Goal: Task Accomplishment & Management: Use online tool/utility

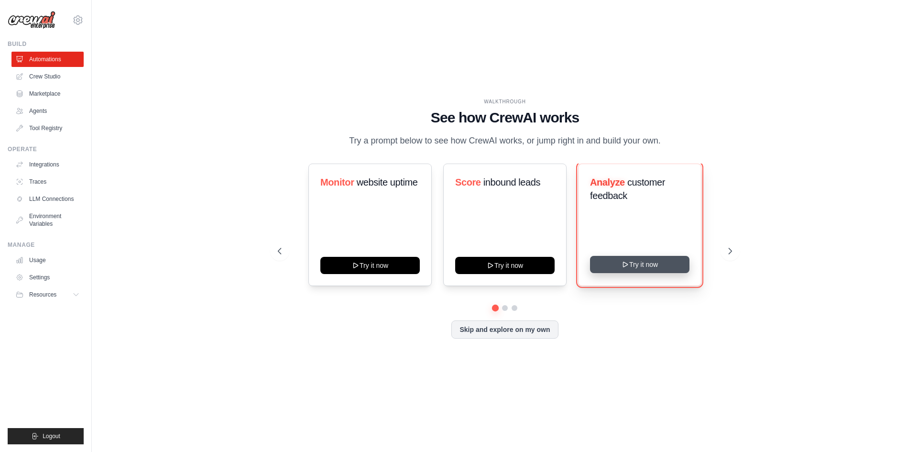
click at [638, 265] on button "Try it now" at bounding box center [639, 264] width 99 height 17
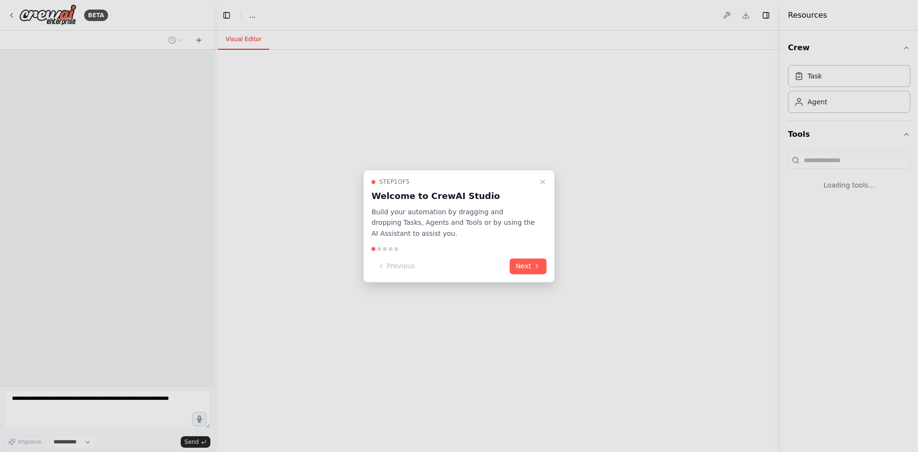
select select "****"
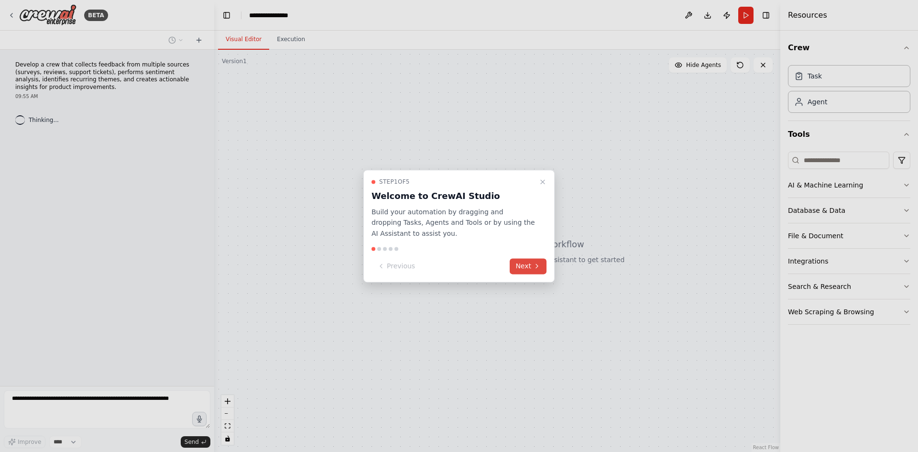
click at [526, 266] on button "Next" at bounding box center [528, 266] width 37 height 16
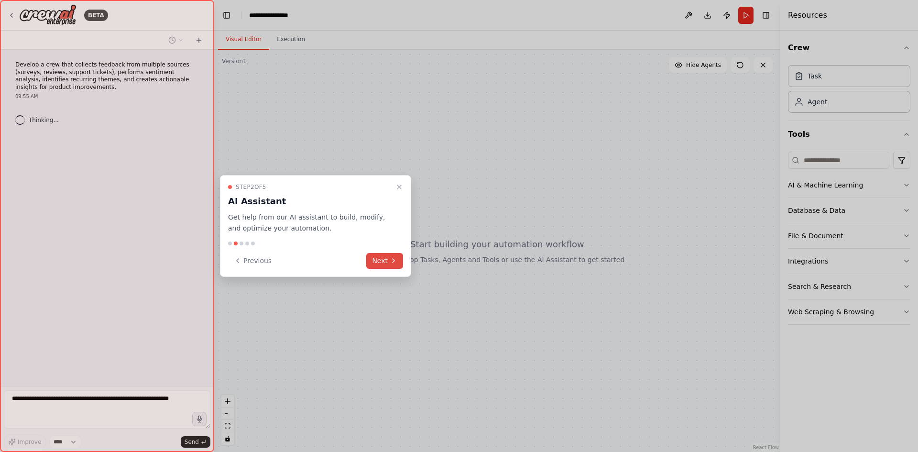
click at [376, 261] on button "Next" at bounding box center [384, 261] width 37 height 16
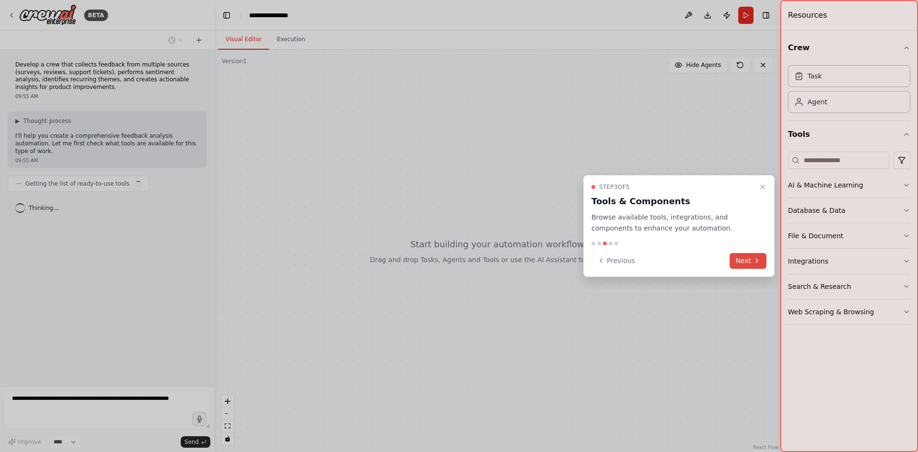
click at [752, 262] on button "Next" at bounding box center [748, 261] width 37 height 16
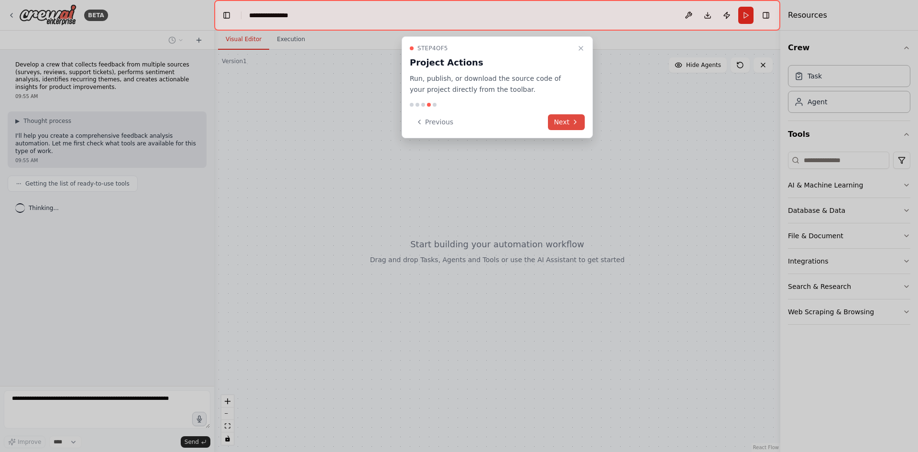
click at [570, 123] on button "Next" at bounding box center [566, 122] width 37 height 16
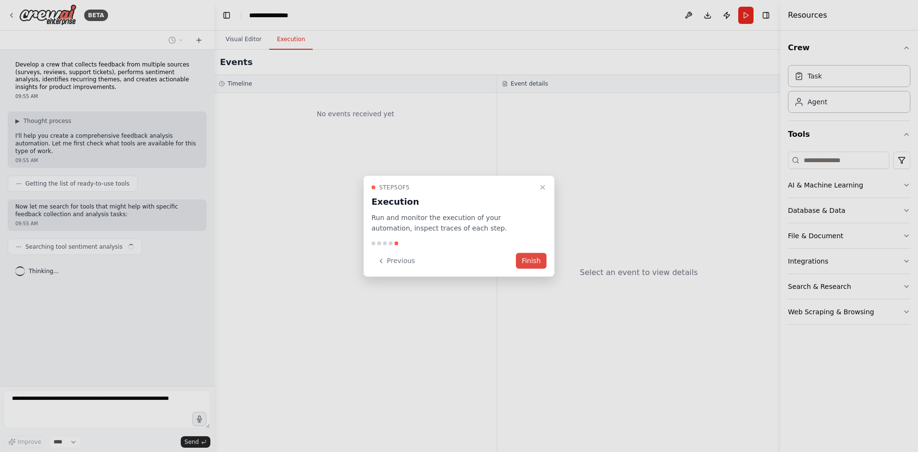
click at [534, 263] on button "Finish" at bounding box center [531, 261] width 31 height 16
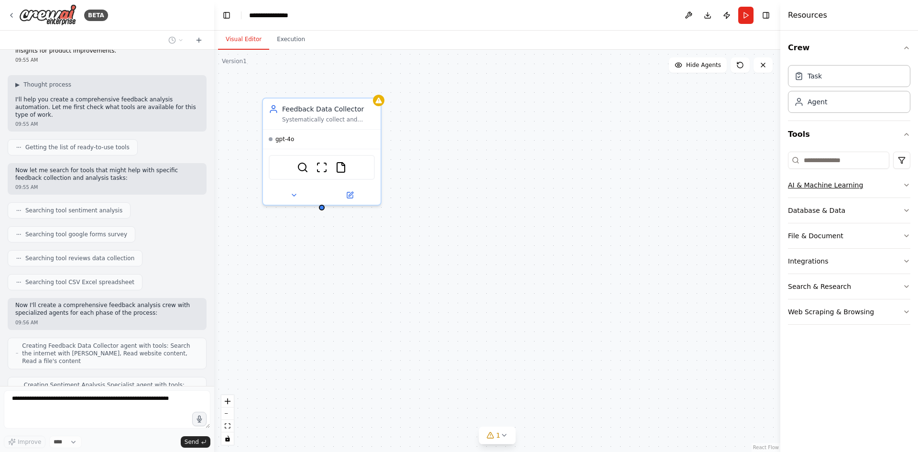
scroll to position [68, 0]
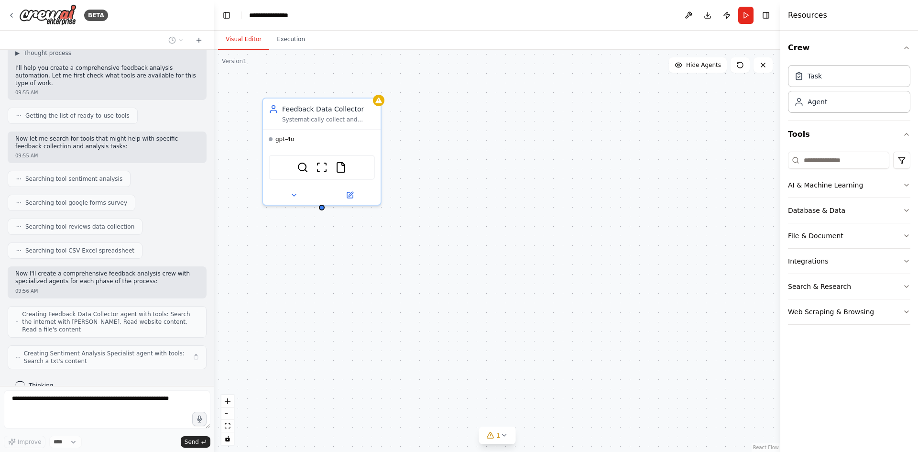
click at [913, 186] on div "Crew Task Agent Tools AI & Machine Learning Database & Data File & Document Int…" at bounding box center [850, 241] width 138 height 421
click at [910, 186] on icon "button" at bounding box center [907, 185] width 8 height 8
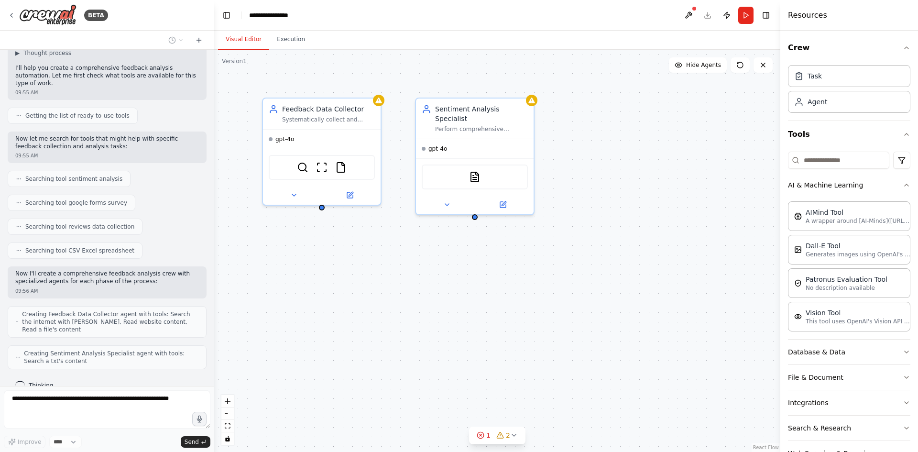
click at [907, 185] on div "Crew Task Agent Tools AI & Machine Learning AIMind Tool A wrapper around [AI-Mi…" at bounding box center [850, 241] width 138 height 421
click at [904, 185] on div "Crew Task Agent Tools AI & Machine Learning AIMind Tool A wrapper around [AI-Mi…" at bounding box center [850, 241] width 138 height 421
click at [905, 185] on icon "button" at bounding box center [907, 185] width 4 height 2
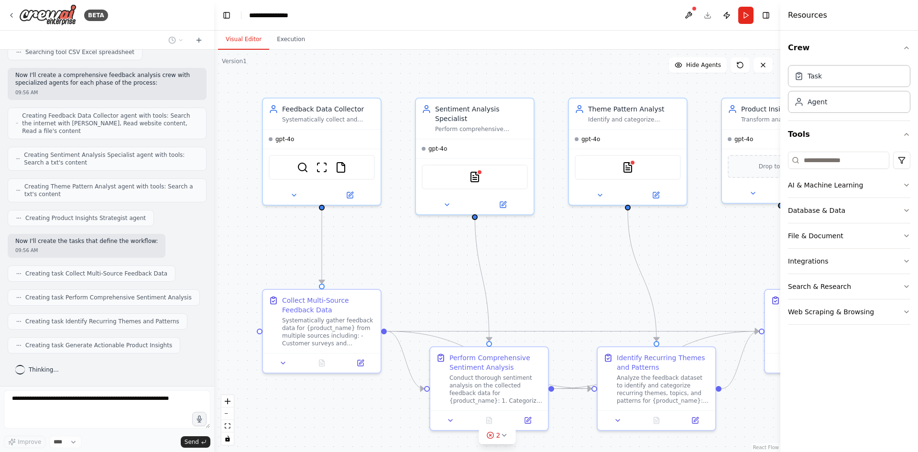
scroll to position [307, 0]
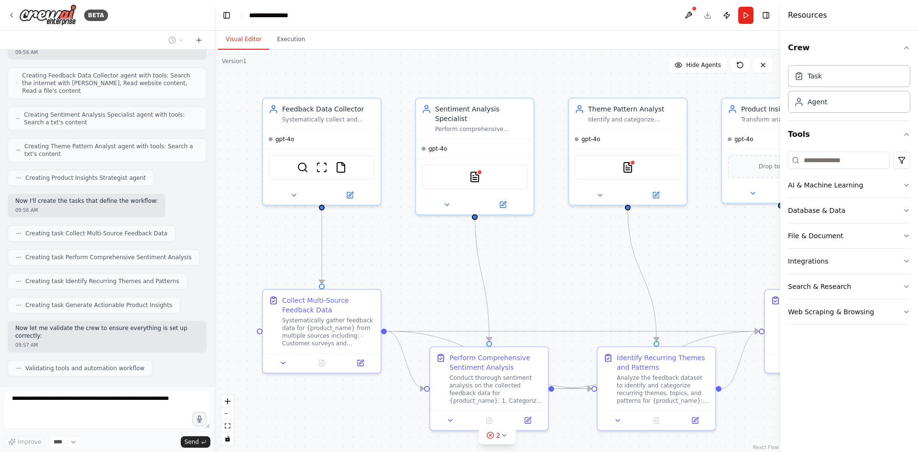
click at [763, 273] on div ".deletable-edge-delete-btn { width: 20px; height: 20px; border: 0px solid #ffff…" at bounding box center [497, 251] width 566 height 402
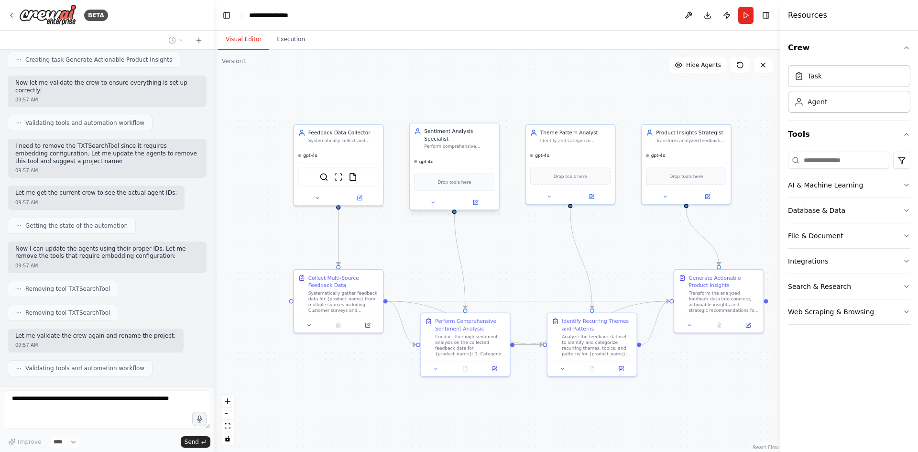
scroll to position [584, 0]
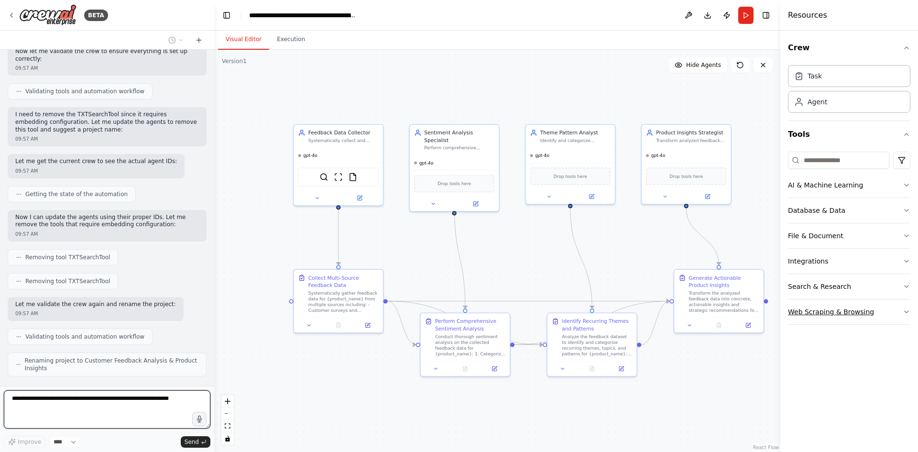
click at [859, 316] on div "BETA Develop a crew that collects feedback from multiple sources (surveys, revi…" at bounding box center [459, 226] width 918 height 452
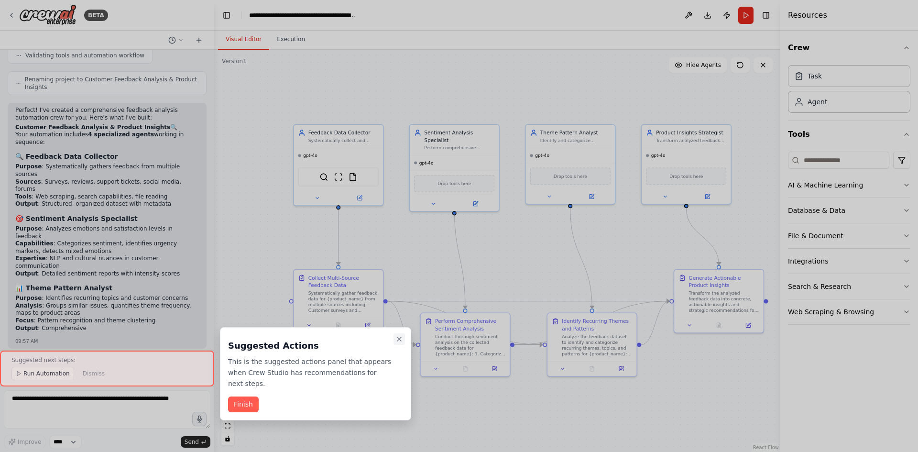
click at [402, 343] on button "Close walkthrough" at bounding box center [399, 338] width 11 height 11
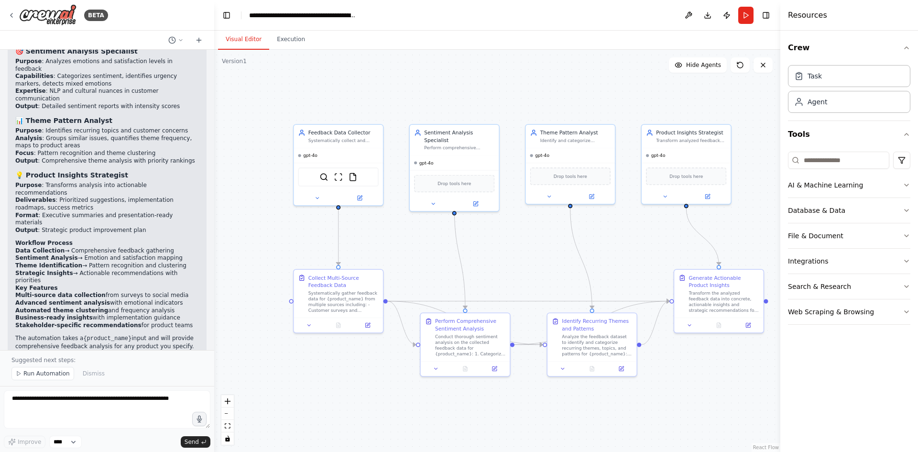
scroll to position [1039, 0]
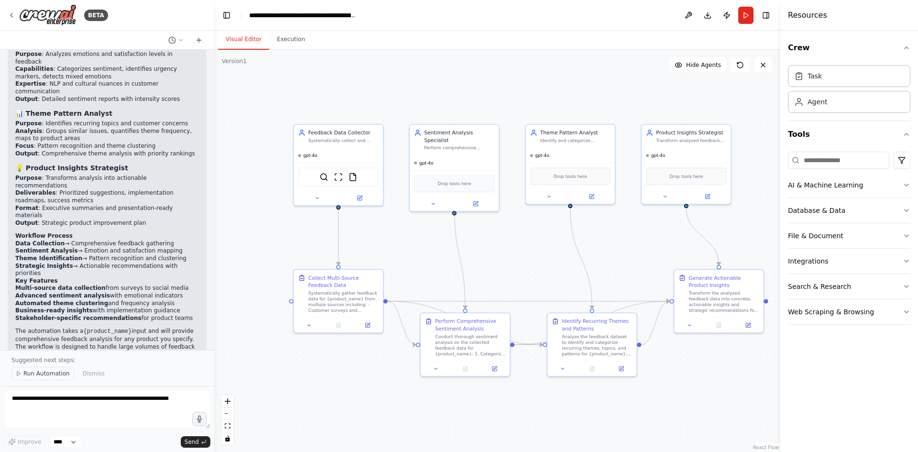
click at [47, 374] on span "Run Automation" at bounding box center [46, 374] width 46 height 8
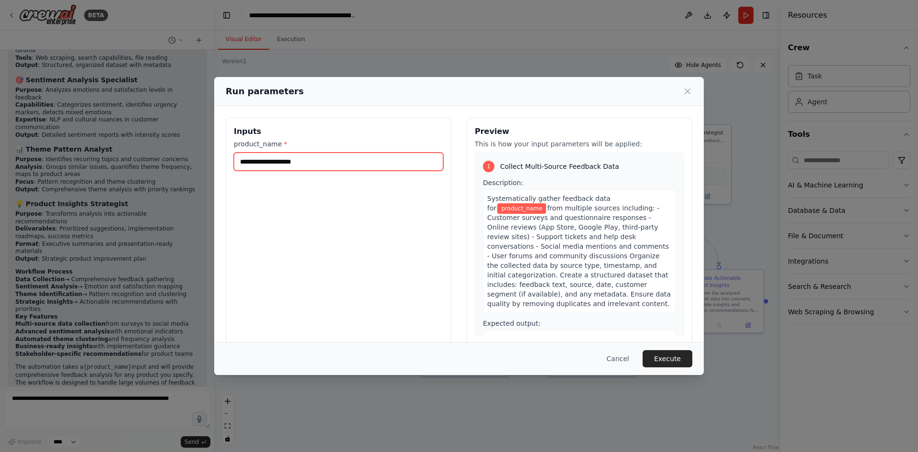
click at [342, 156] on input "product_name *" at bounding box center [339, 162] width 210 height 18
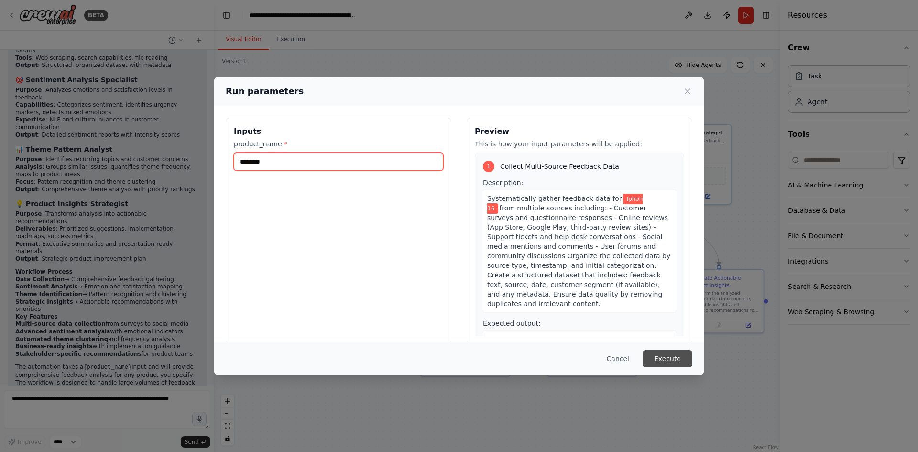
type input "********"
click at [672, 357] on button "Execute" at bounding box center [668, 358] width 50 height 17
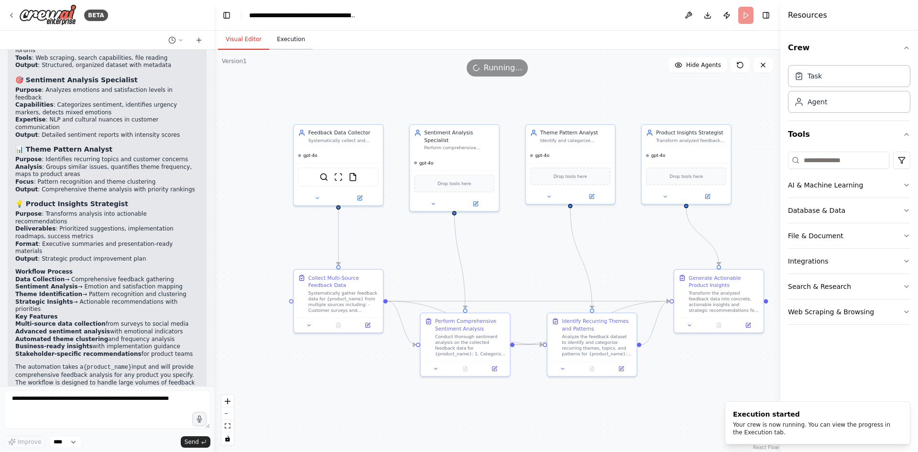
click at [290, 44] on button "Execution" at bounding box center [291, 40] width 44 height 20
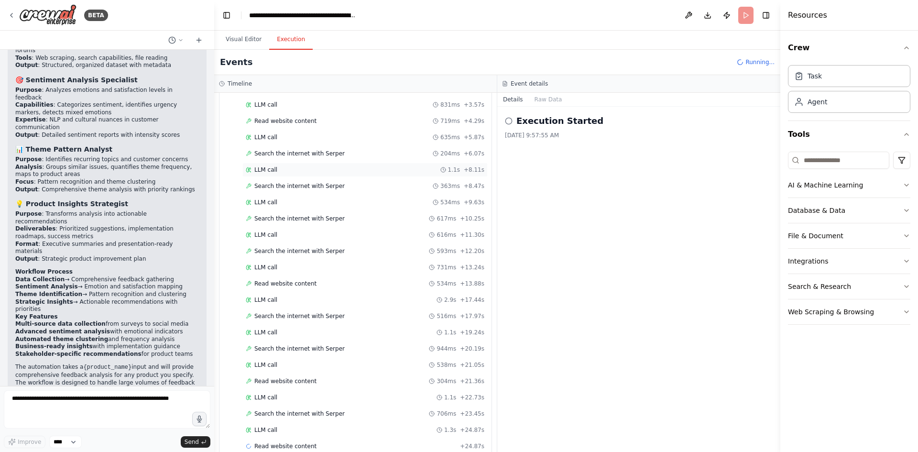
scroll to position [111, 0]
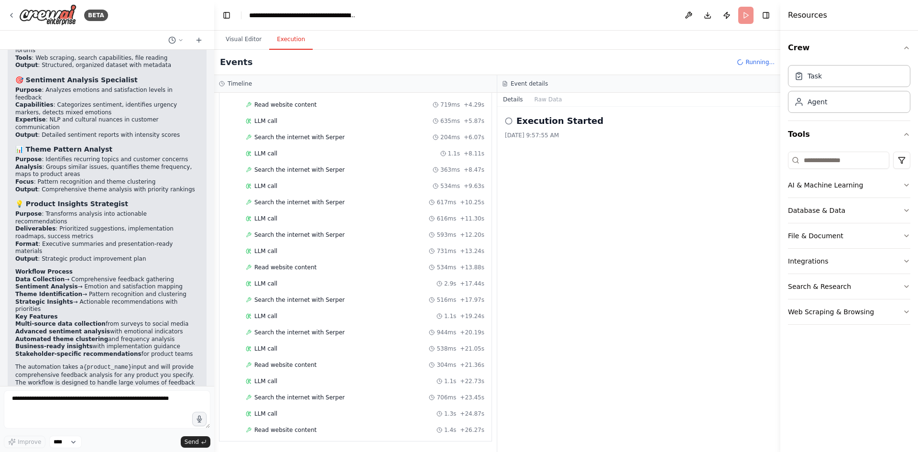
click at [911, 191] on div "Crew Task Agent Tools AI & Machine Learning Database & Data File & Document Int…" at bounding box center [850, 241] width 138 height 421
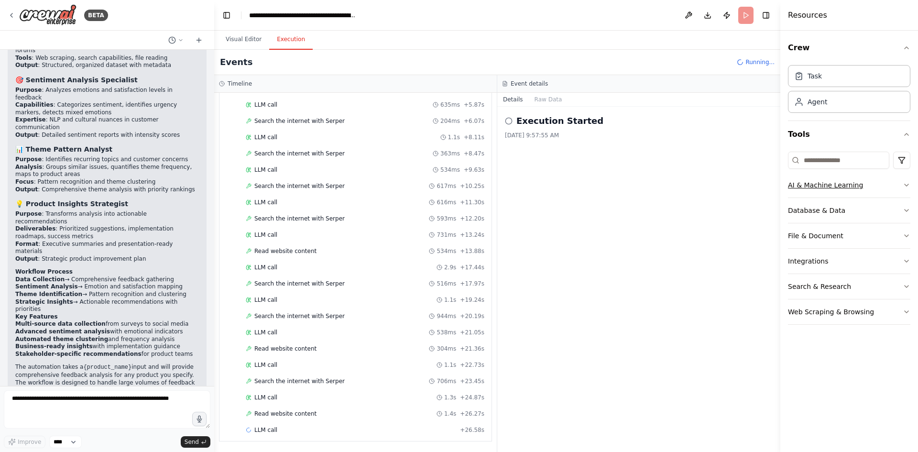
click at [909, 188] on icon "button" at bounding box center [907, 185] width 8 height 8
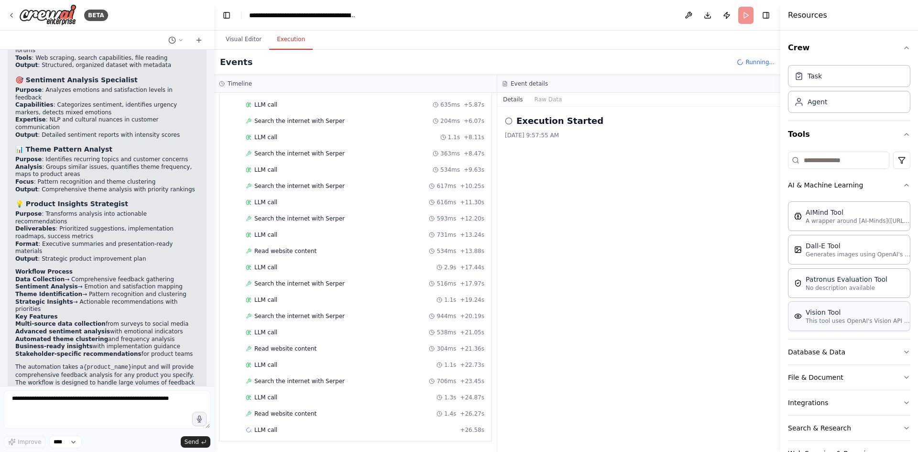
scroll to position [30, 0]
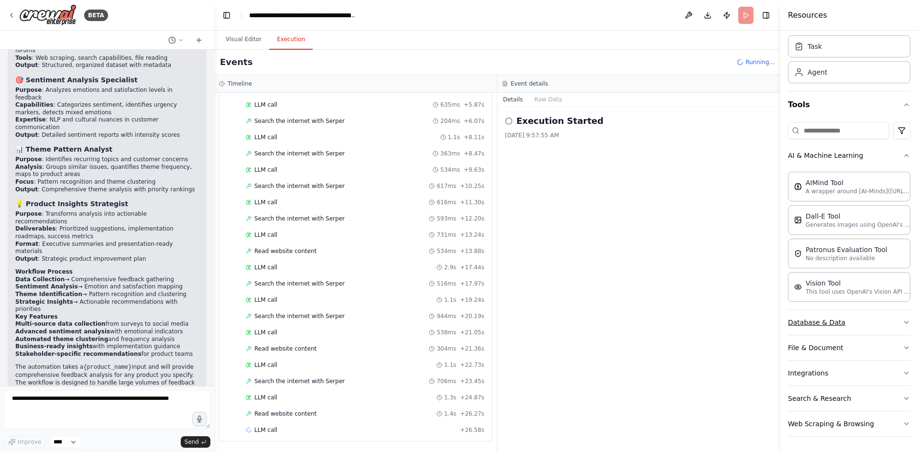
click at [881, 322] on button "Database & Data" at bounding box center [849, 322] width 122 height 25
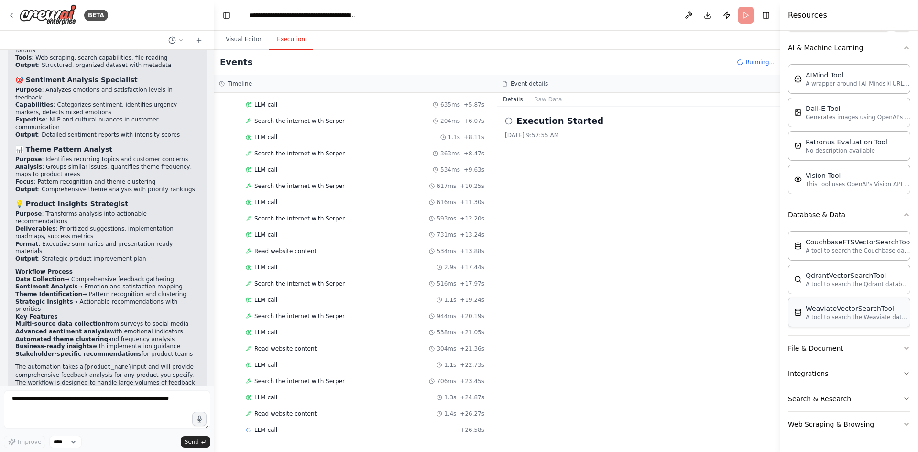
scroll to position [138, 0]
click at [895, 354] on button "File & Document" at bounding box center [849, 347] width 122 height 25
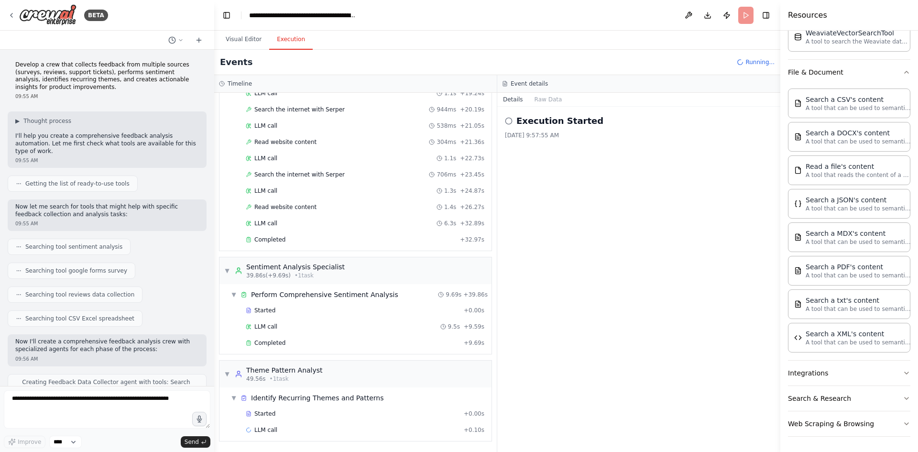
scroll to position [0, 0]
click at [227, 109] on div "Started + 0.00s LLM call 1.3s + 1.69s Search the internet with Serper 724ms + 2…" at bounding box center [359, 29] width 265 height 439
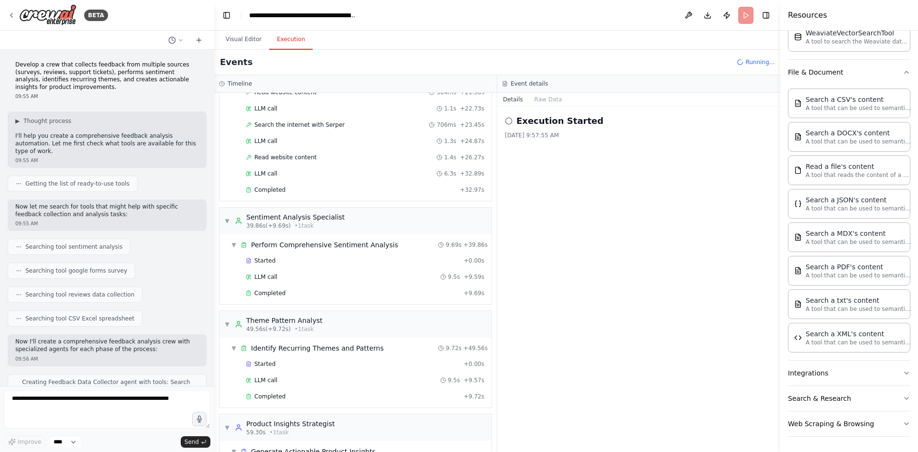
scroll to position [438, 0]
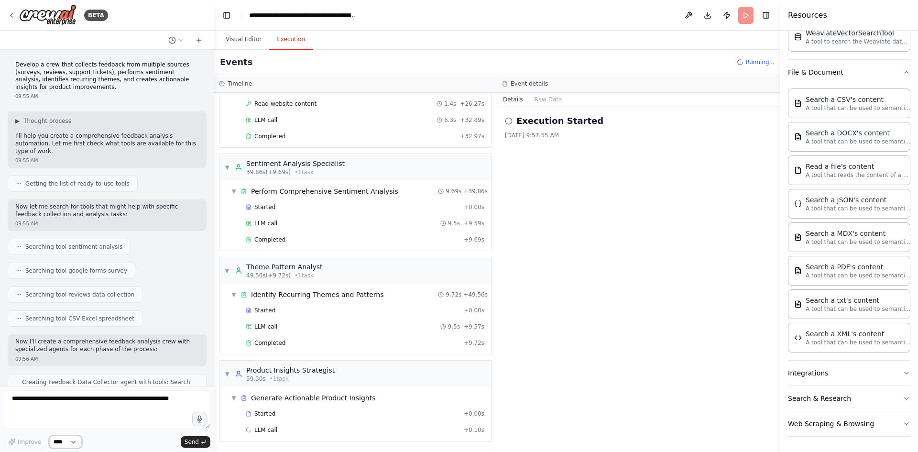
click at [73, 444] on select "****" at bounding box center [65, 442] width 33 height 12
click at [257, 45] on button "Visual Editor" at bounding box center [243, 40] width 51 height 20
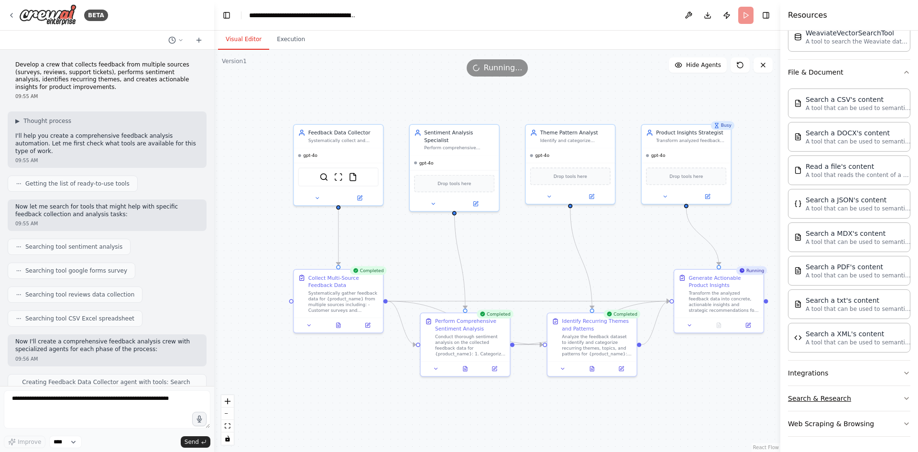
click at [871, 394] on button "Search & Research" at bounding box center [849, 398] width 122 height 25
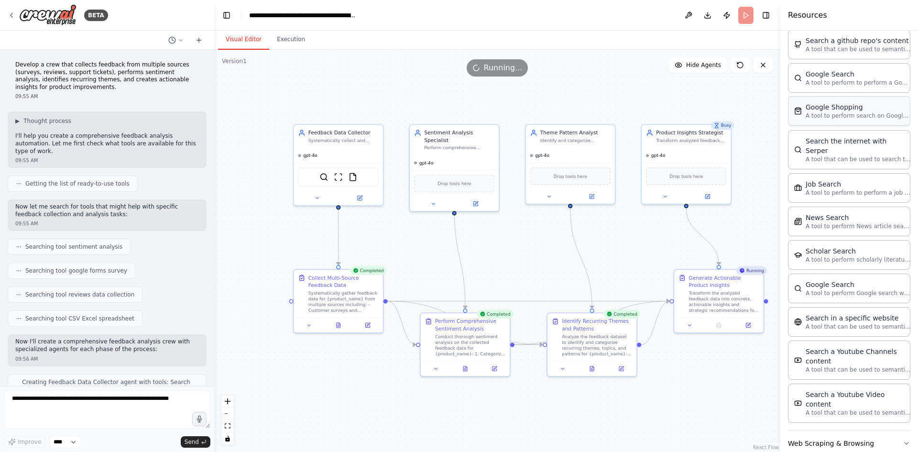
scroll to position [899, 0]
click at [875, 431] on button "Web Scraping & Browsing" at bounding box center [849, 443] width 122 height 25
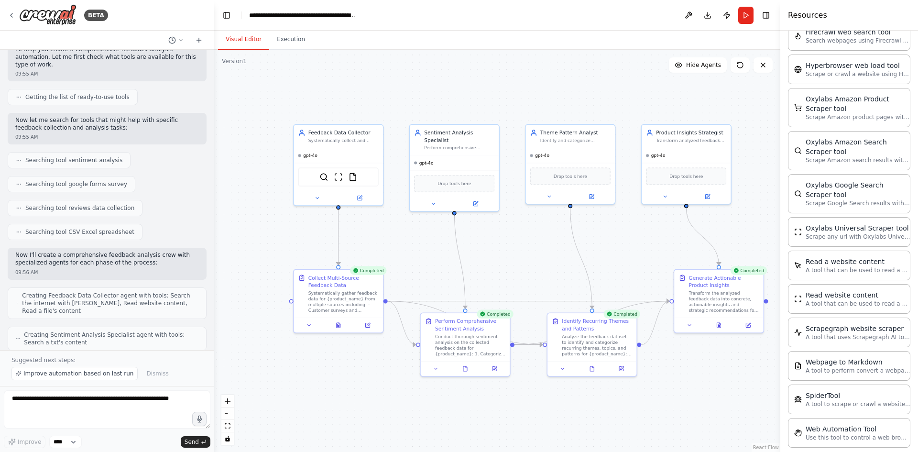
scroll to position [191, 0]
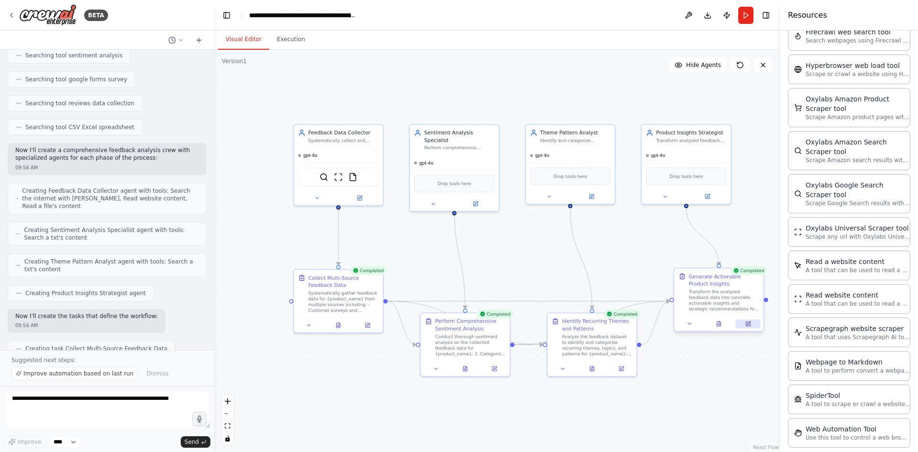
click at [748, 322] on button at bounding box center [748, 324] width 25 height 9
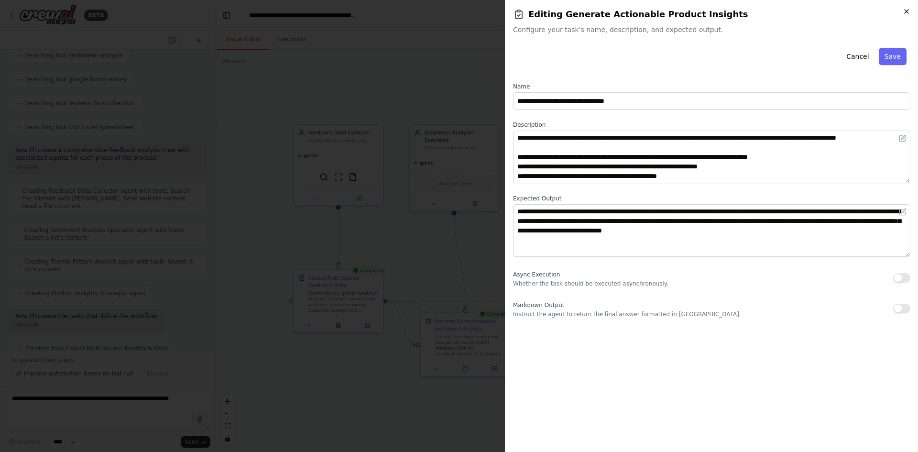
click at [903, 10] on icon "button" at bounding box center [907, 12] width 8 height 8
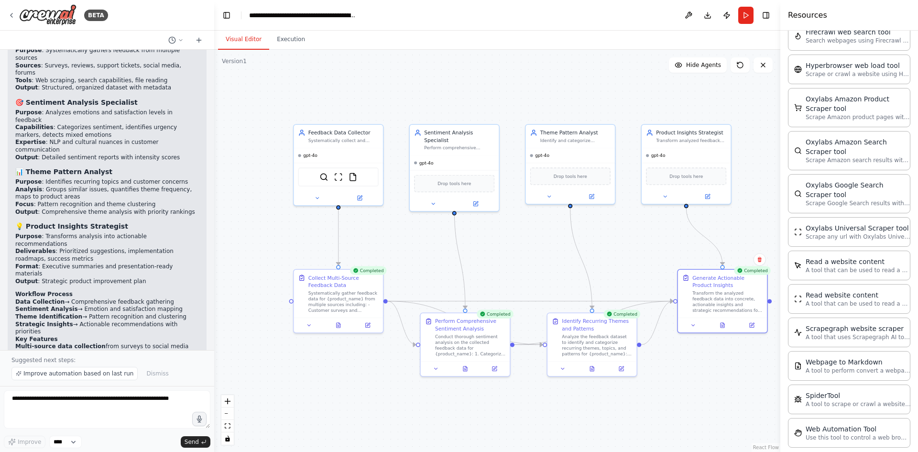
scroll to position [944, 0]
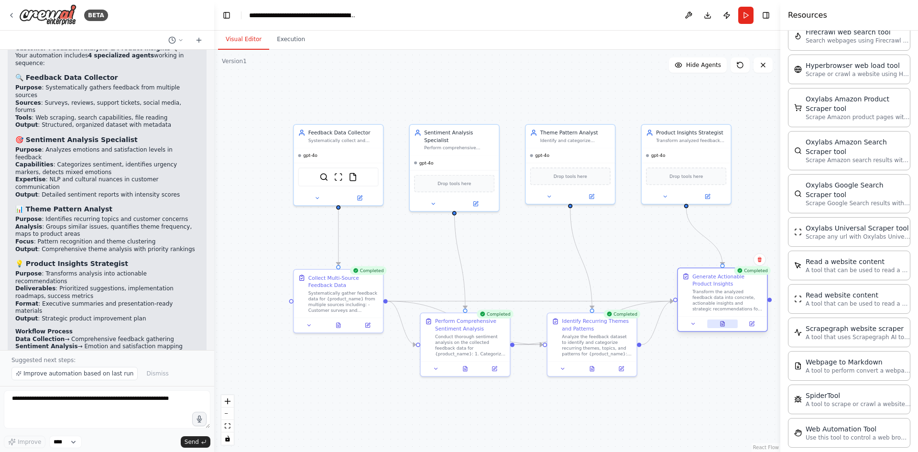
click at [722, 325] on icon at bounding box center [723, 323] width 4 height 5
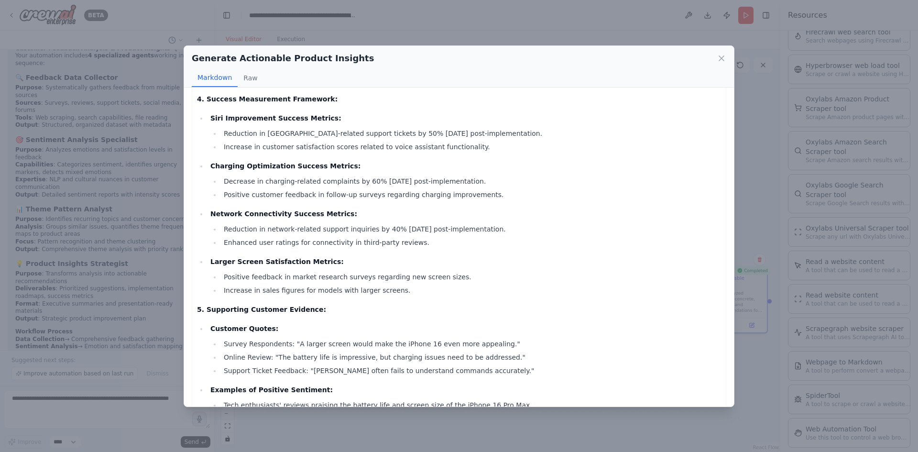
scroll to position [824, 0]
click at [719, 57] on icon at bounding box center [722, 59] width 10 height 10
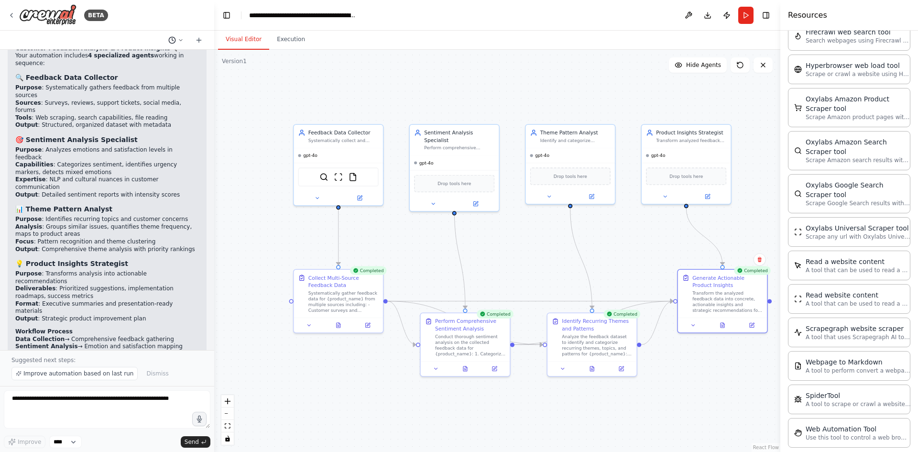
click at [181, 40] on icon at bounding box center [181, 40] width 6 height 6
click at [62, 417] on div at bounding box center [107, 226] width 214 height 452
click at [66, 407] on textarea at bounding box center [107, 409] width 207 height 38
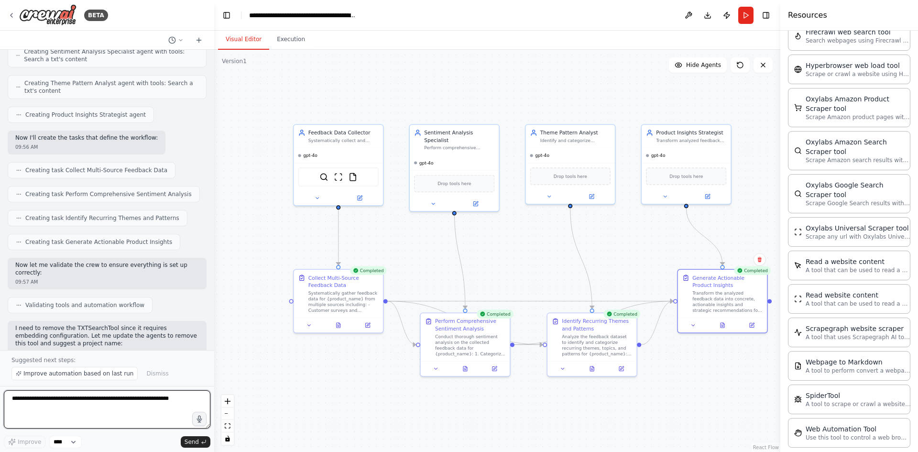
scroll to position [0, 0]
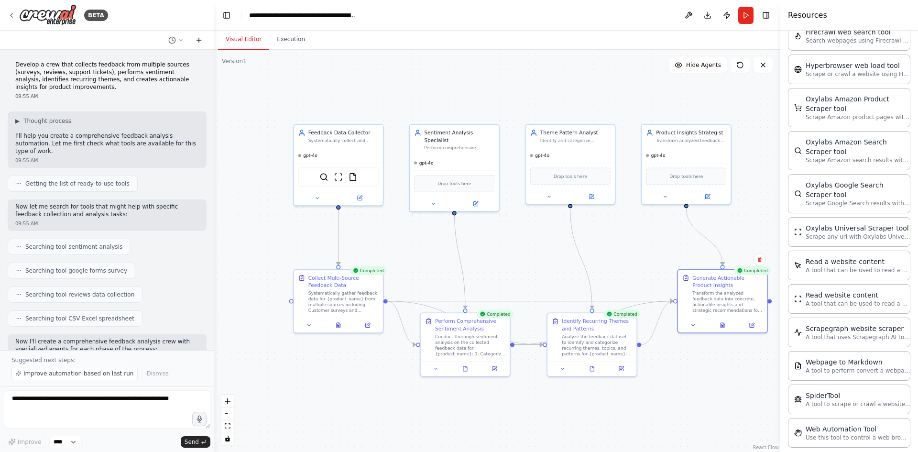
click at [197, 43] on icon at bounding box center [199, 40] width 8 height 8
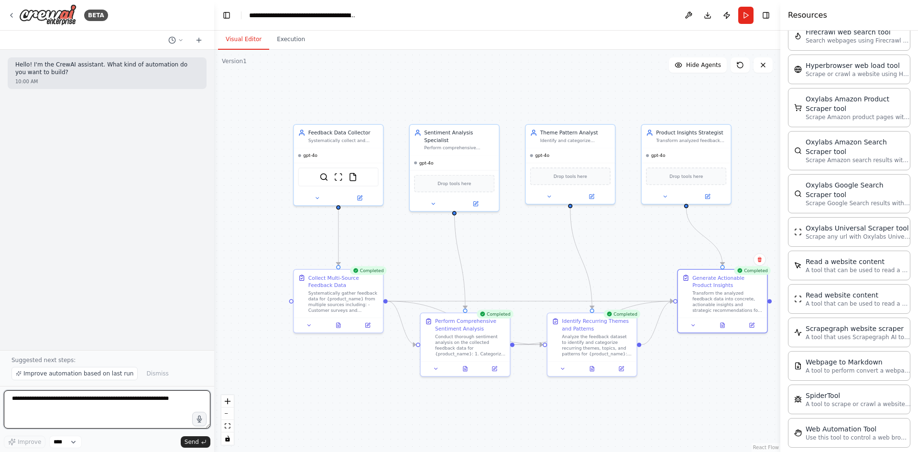
click at [72, 398] on textarea at bounding box center [107, 409] width 207 height 38
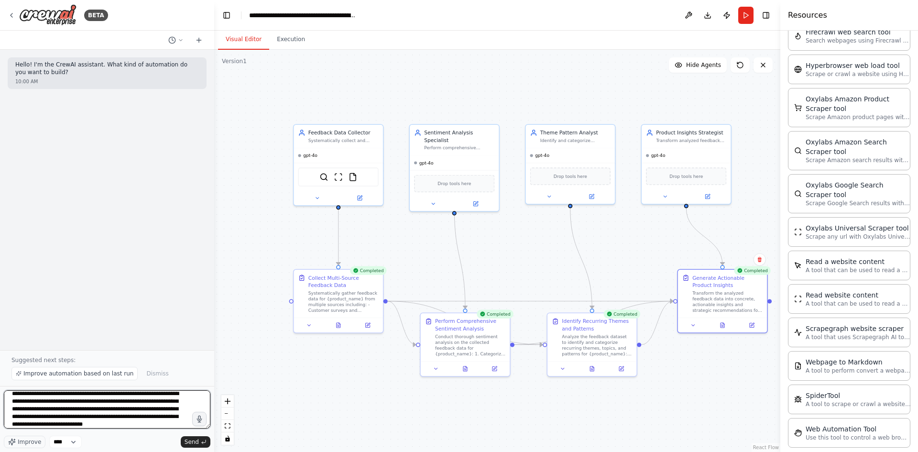
type textarea "**********"
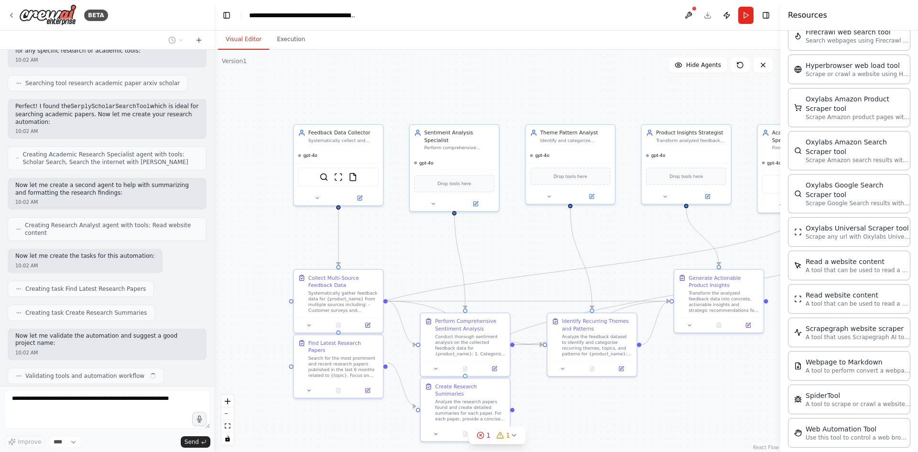
scroll to position [233, 0]
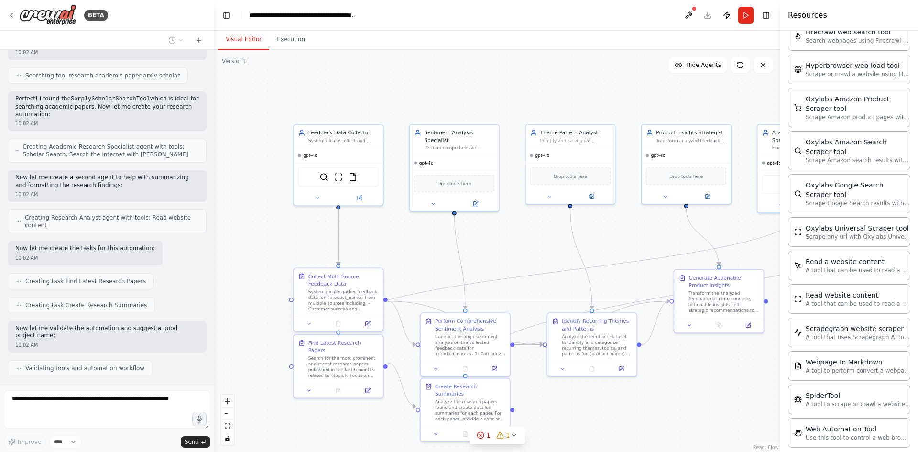
click at [360, 290] on div "Systematically gather feedback data for {product_name} from multiple sources in…" at bounding box center [344, 299] width 70 height 23
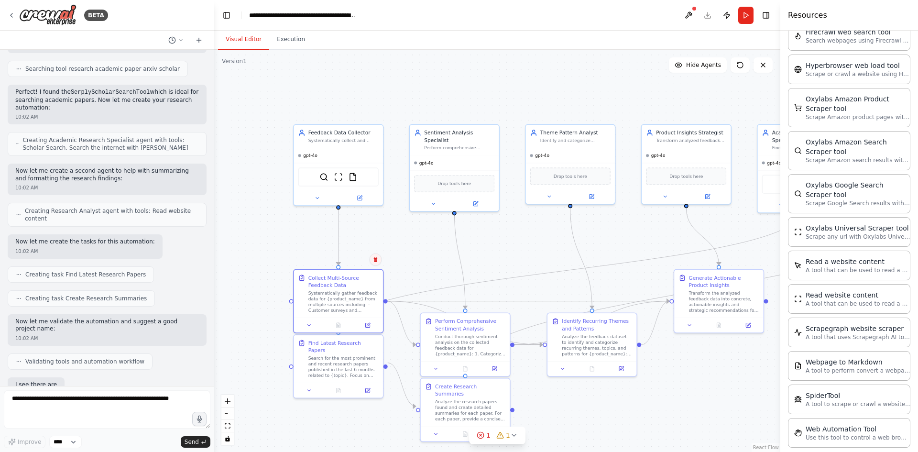
click at [374, 264] on button at bounding box center [375, 260] width 12 height 12
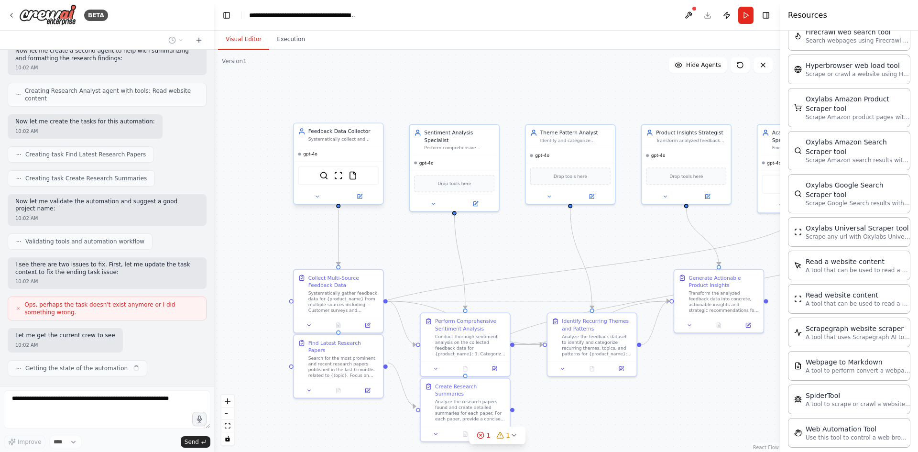
scroll to position [360, 0]
click at [446, 325] on div "Perform Comprehensive Sentiment Analysis" at bounding box center [470, 323] width 70 height 14
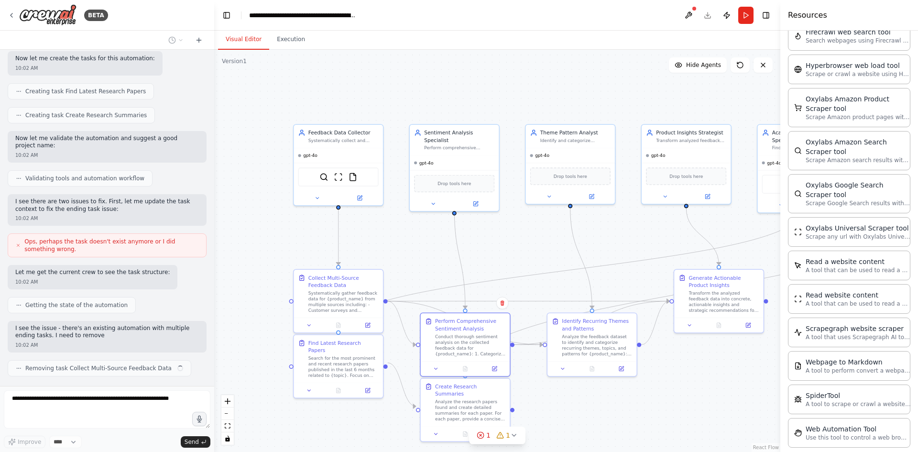
click at [502, 305] on div ".deletable-edge-delete-btn { width: 20px; height: 20px; border: 0px solid #ffff…" at bounding box center [497, 251] width 566 height 402
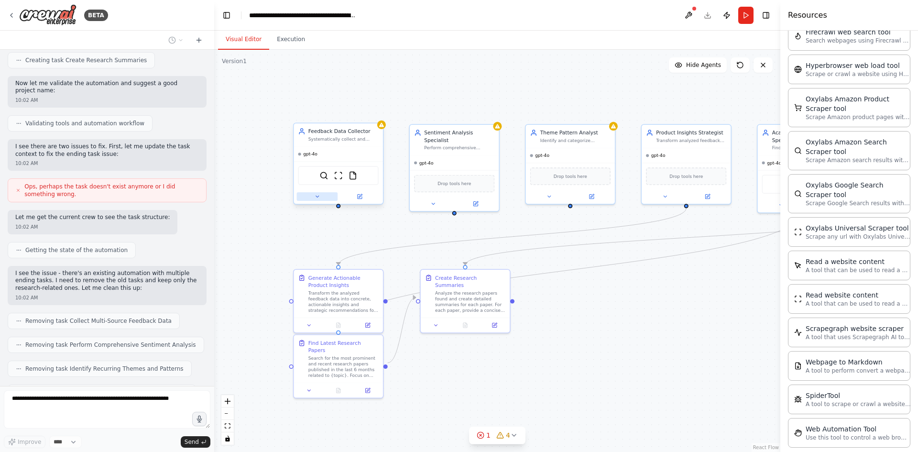
scroll to position [502, 0]
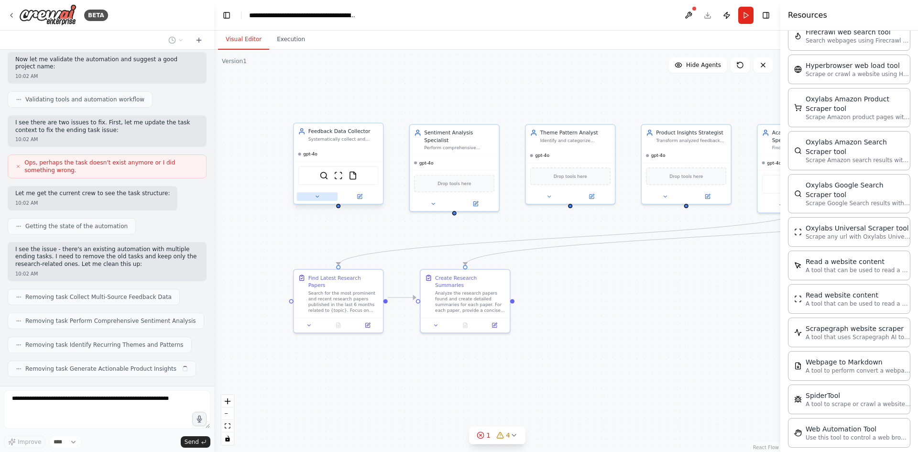
click at [319, 196] on icon at bounding box center [317, 197] width 6 height 6
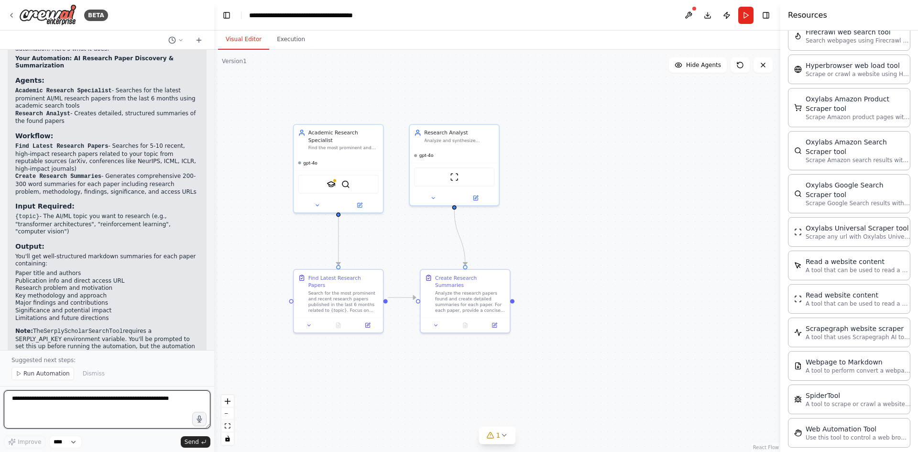
scroll to position [1193, 0]
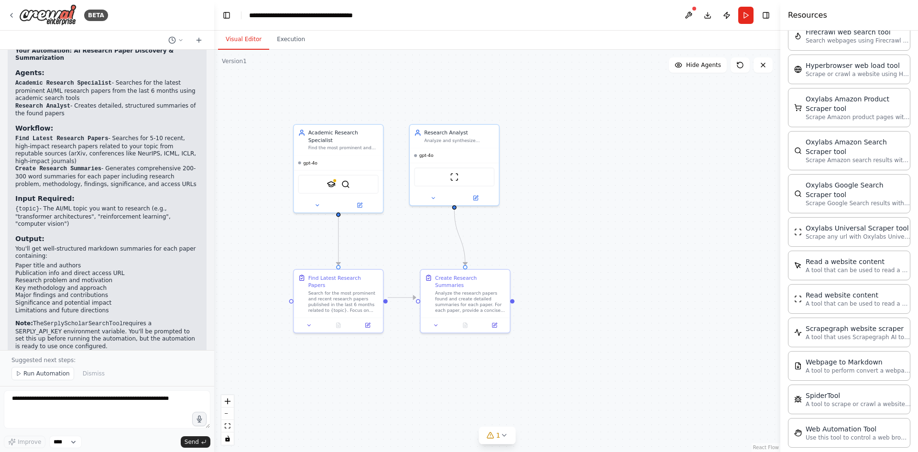
click at [514, 443] on div "1" at bounding box center [497, 436] width 37 height 18
click at [511, 440] on button "1" at bounding box center [497, 436] width 37 height 18
click at [616, 410] on button at bounding box center [623, 403] width 16 height 11
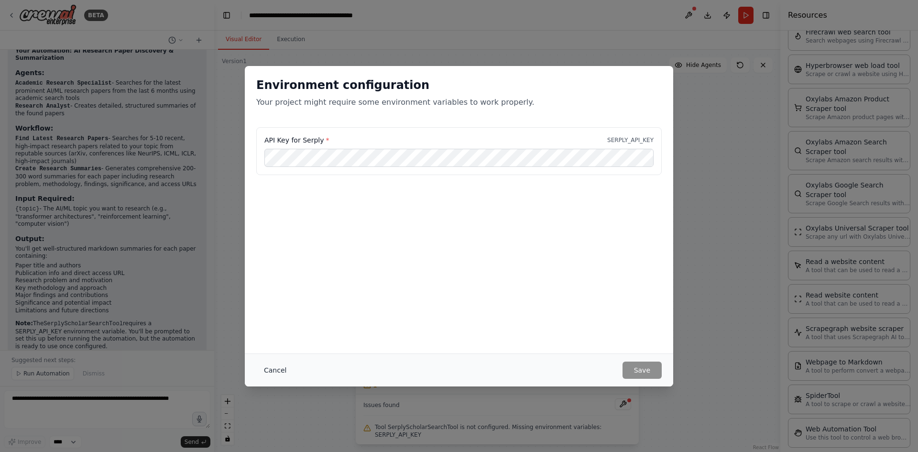
click at [277, 372] on button "Cancel" at bounding box center [275, 370] width 38 height 17
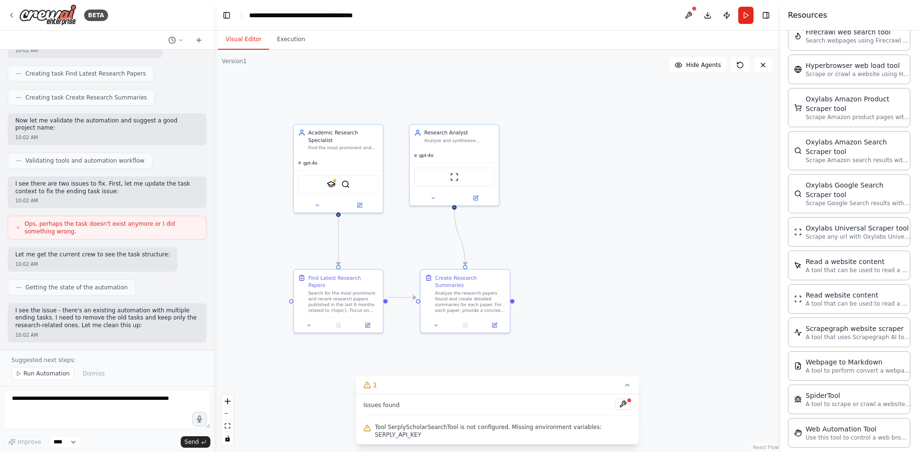
scroll to position [332, 0]
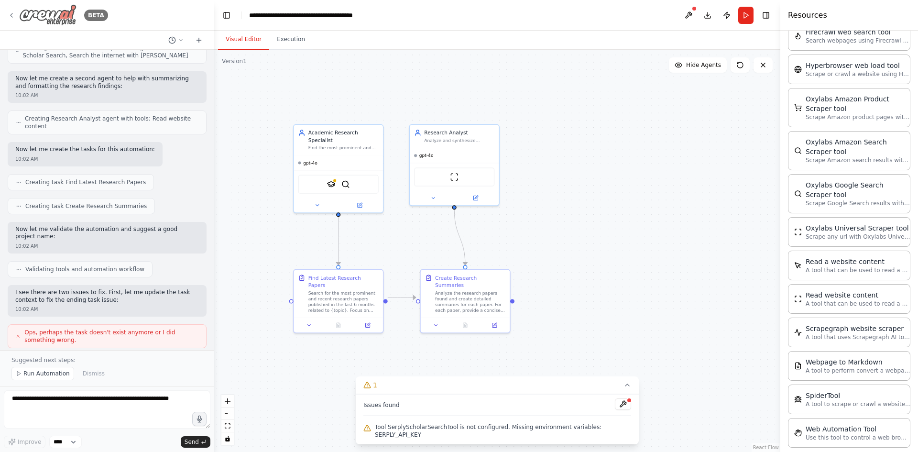
click at [21, 10] on img at bounding box center [47, 15] width 57 height 22
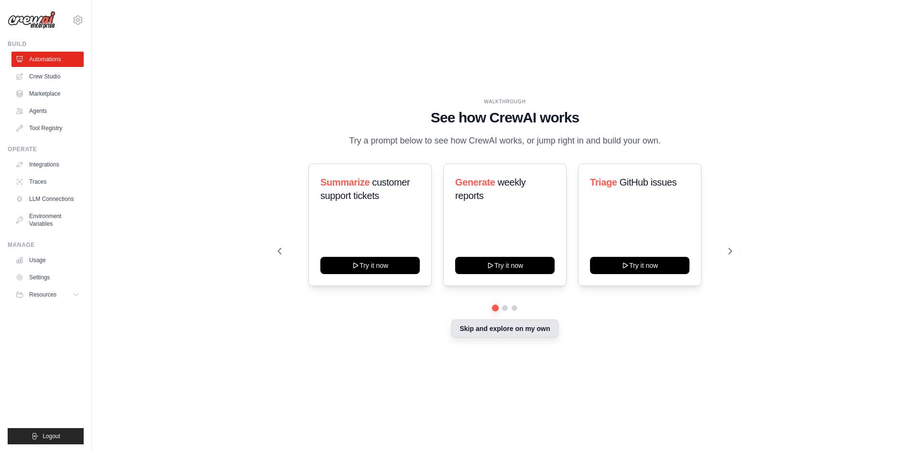
click at [509, 334] on button "Skip and explore on my own" at bounding box center [505, 329] width 107 height 18
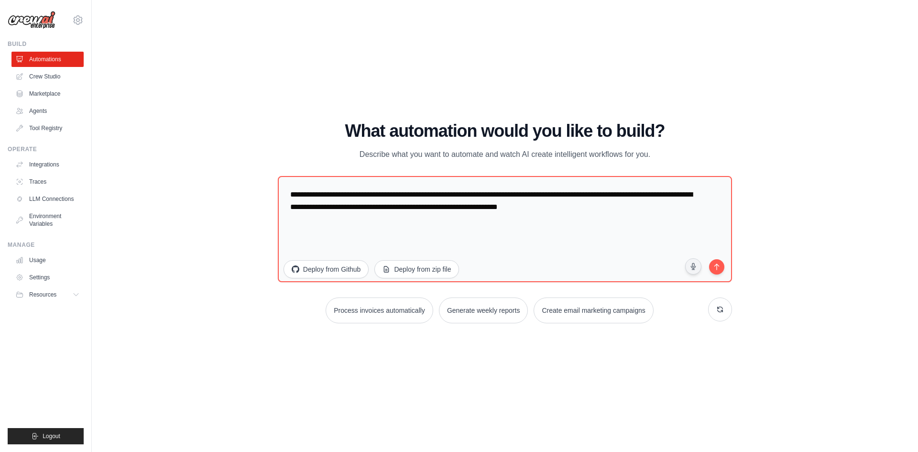
click at [33, 68] on ul "Automations Crew Studio Marketplace Agents Tool Registry" at bounding box center [47, 94] width 72 height 84
click at [35, 72] on link "Crew Studio" at bounding box center [48, 76] width 72 height 15
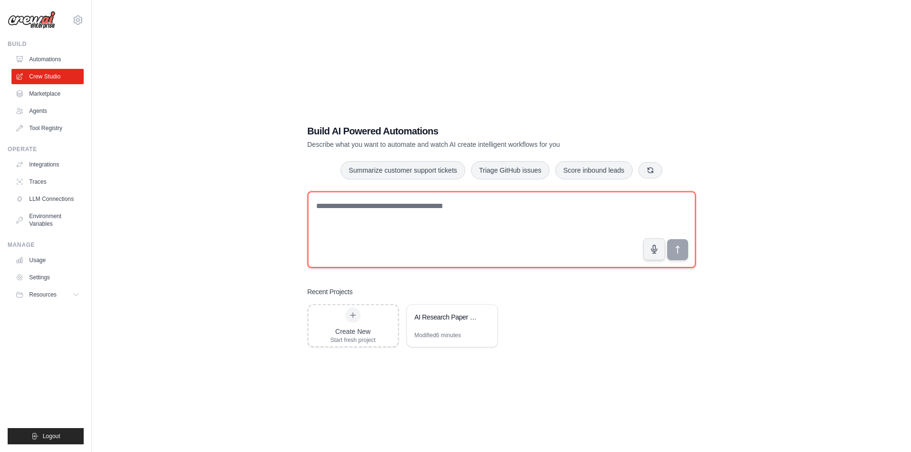
click at [393, 215] on textarea at bounding box center [502, 229] width 388 height 77
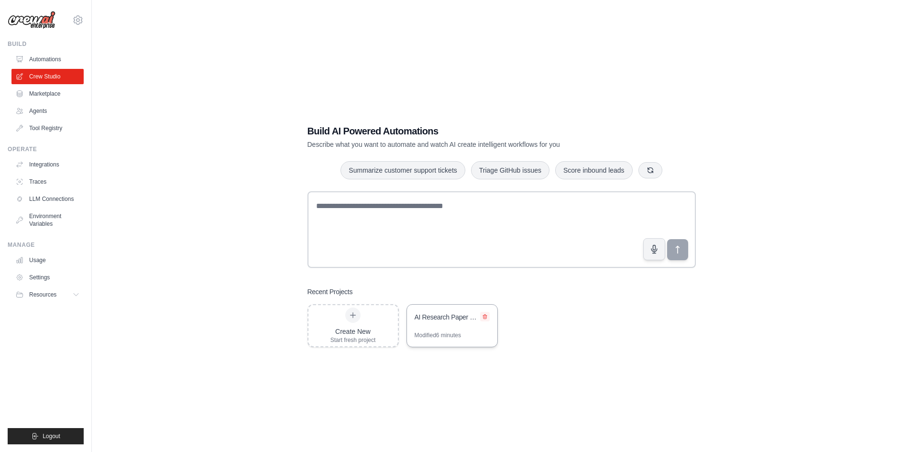
click at [486, 315] on icon at bounding box center [485, 317] width 6 height 6
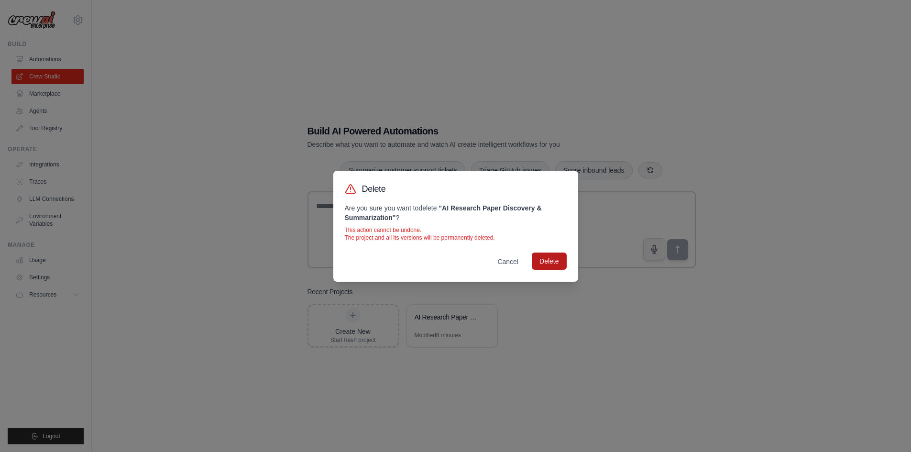
click at [551, 265] on button "Delete" at bounding box center [549, 261] width 34 height 17
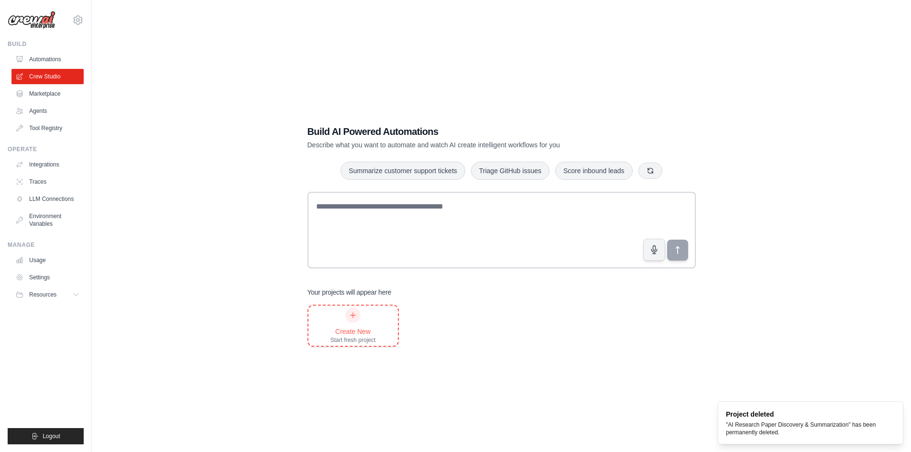
click at [364, 319] on div "Create New Start fresh project" at bounding box center [353, 326] width 45 height 36
click at [52, 57] on link "Automations" at bounding box center [48, 59] width 72 height 15
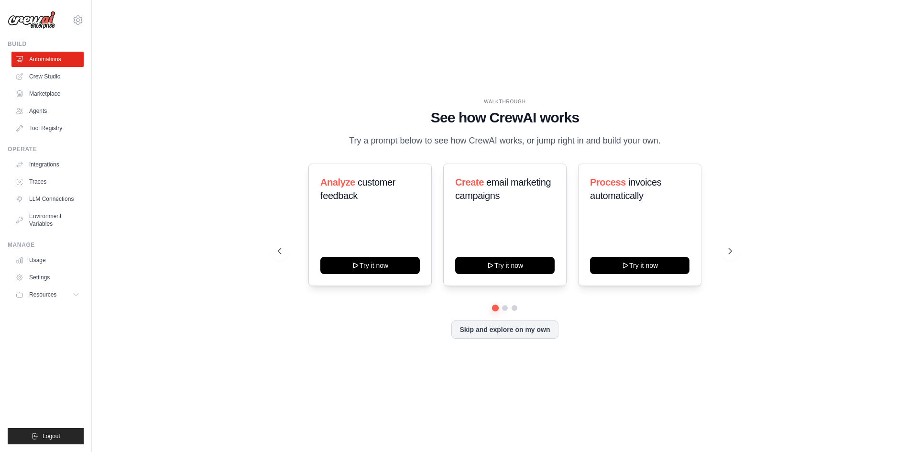
click at [45, 102] on ul "Automations Crew Studio Marketplace Agents Tool Registry" at bounding box center [47, 94] width 72 height 84
click at [44, 116] on link "Agents" at bounding box center [48, 110] width 72 height 15
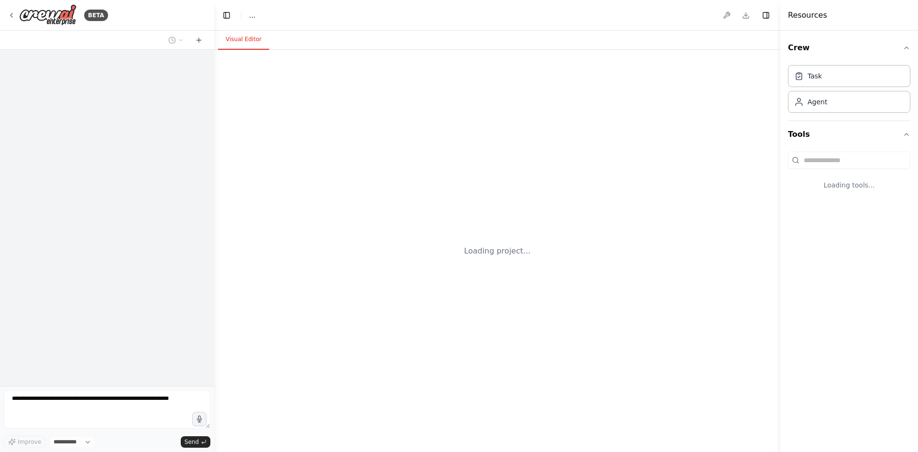
select select "****"
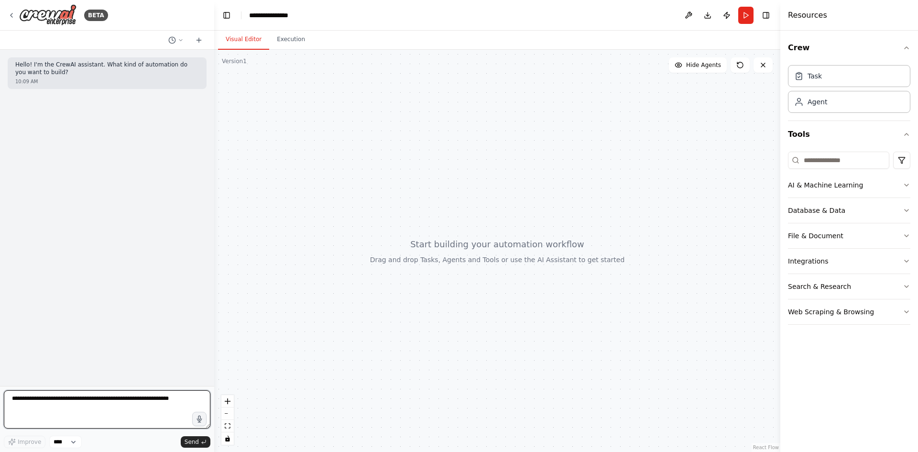
click at [108, 398] on textarea at bounding box center [107, 409] width 207 height 38
type textarea "**********"
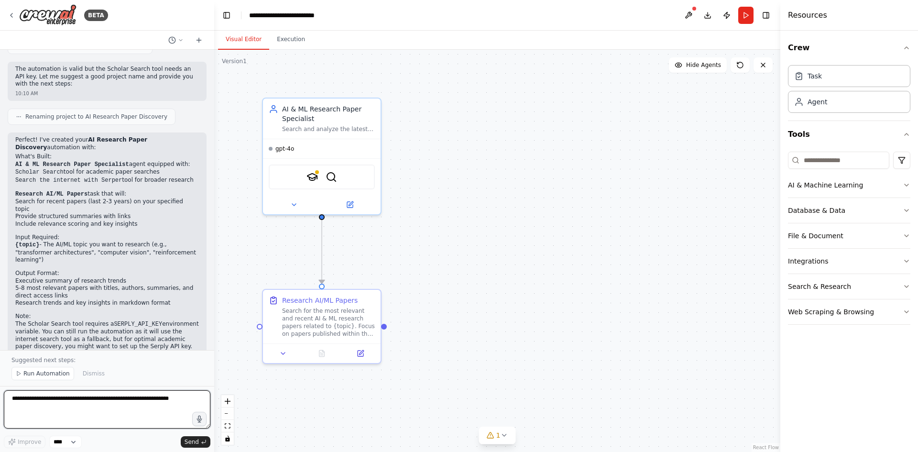
scroll to position [500, 0]
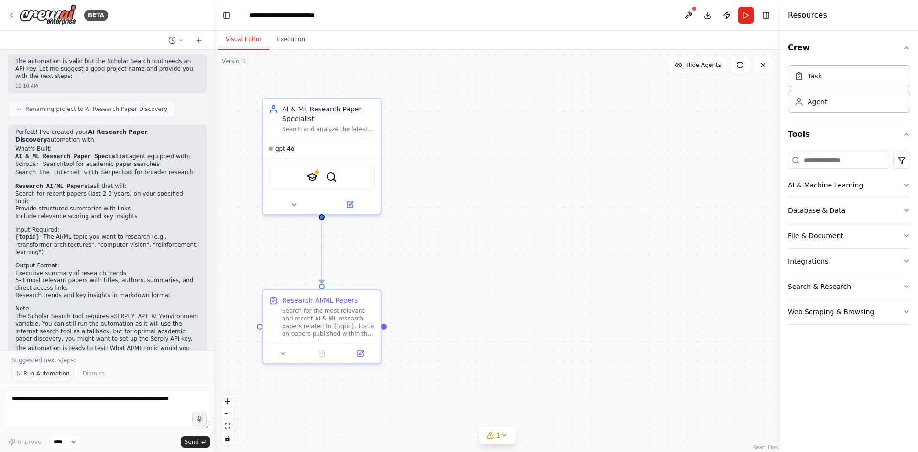
click at [38, 375] on span "Run Automation" at bounding box center [46, 374] width 46 height 8
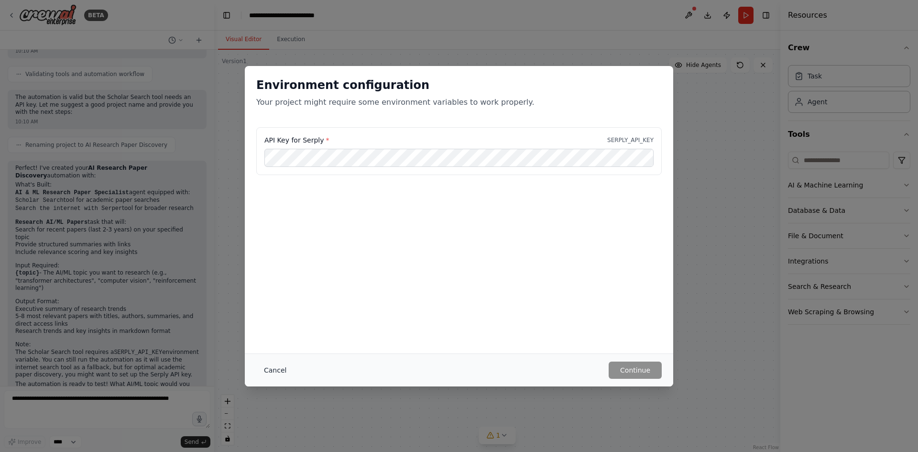
click at [283, 375] on button "Cancel" at bounding box center [275, 370] width 38 height 17
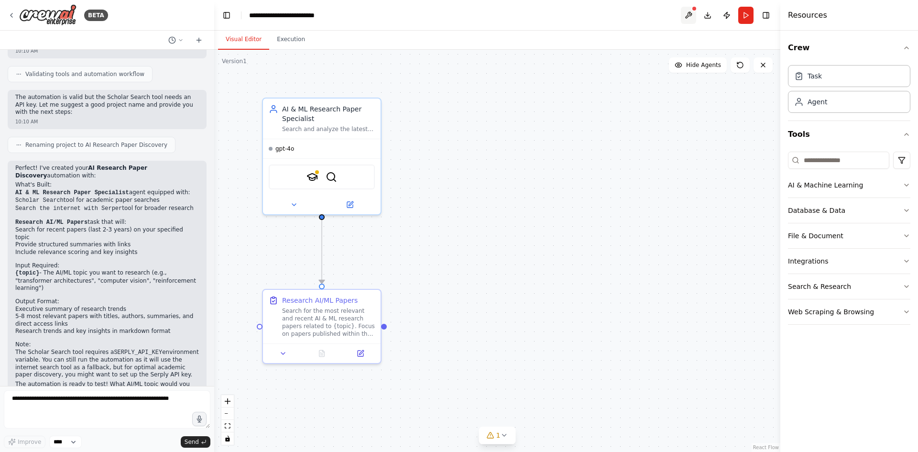
click at [688, 14] on button at bounding box center [688, 15] width 15 height 17
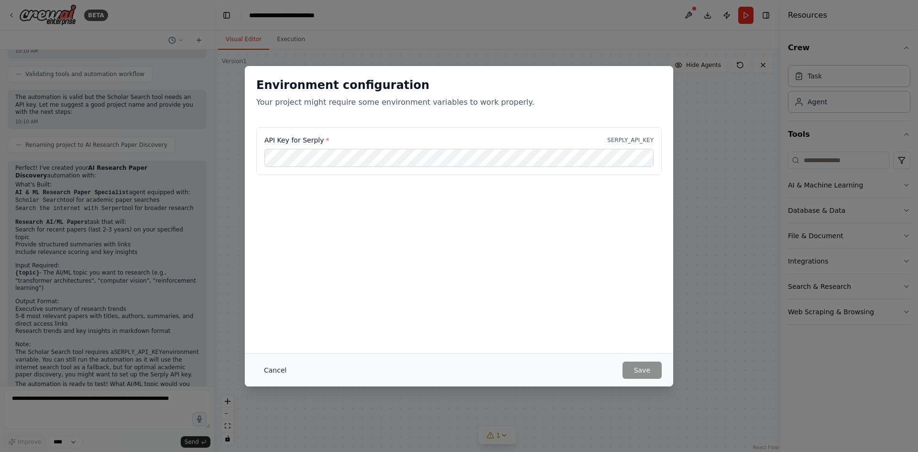
click at [272, 370] on button "Cancel" at bounding box center [275, 370] width 38 height 17
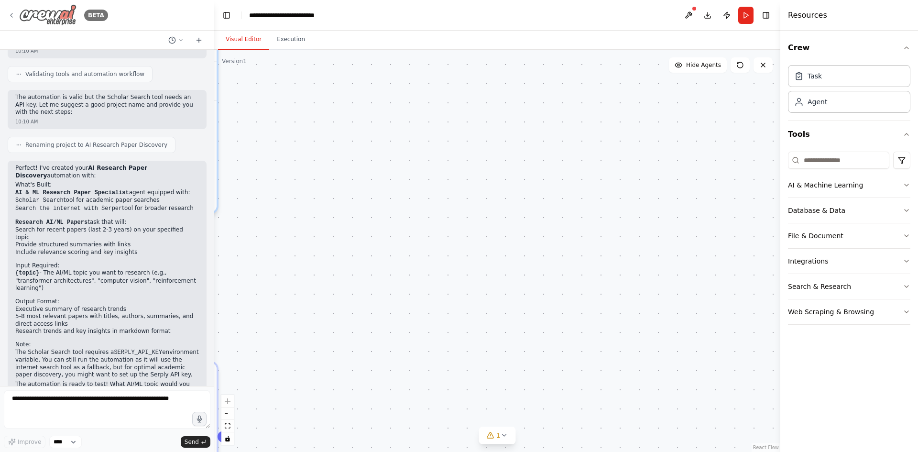
click at [12, 11] on div "BETA" at bounding box center [58, 15] width 100 height 22
